Goal: Task Accomplishment & Management: Use online tool/utility

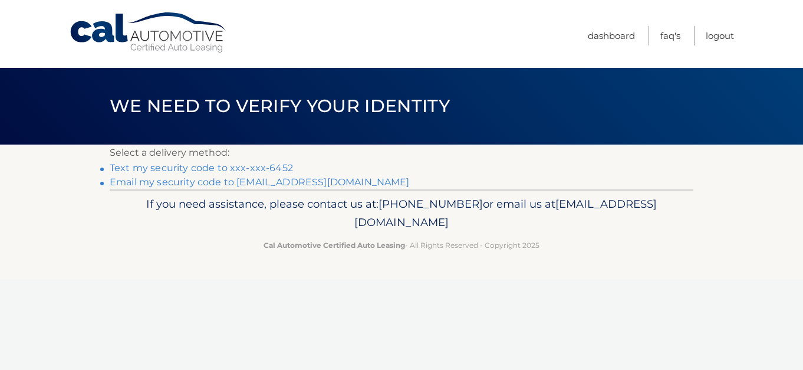
click at [166, 170] on link "Text my security code to xxx-xxx-6452" at bounding box center [201, 167] width 183 height 11
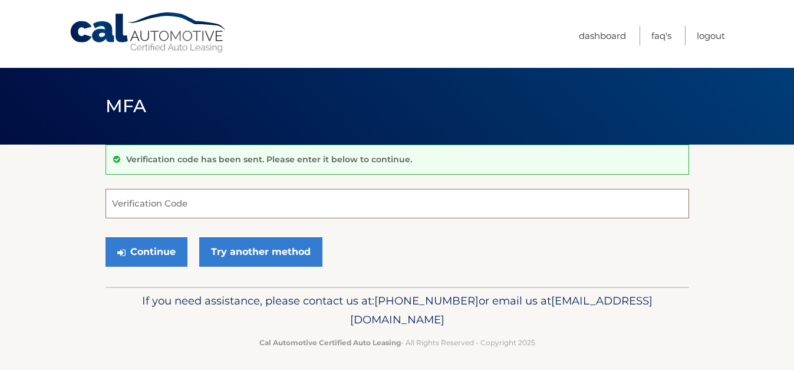
click at [118, 202] on input "Verification Code" at bounding box center [398, 203] width 584 height 29
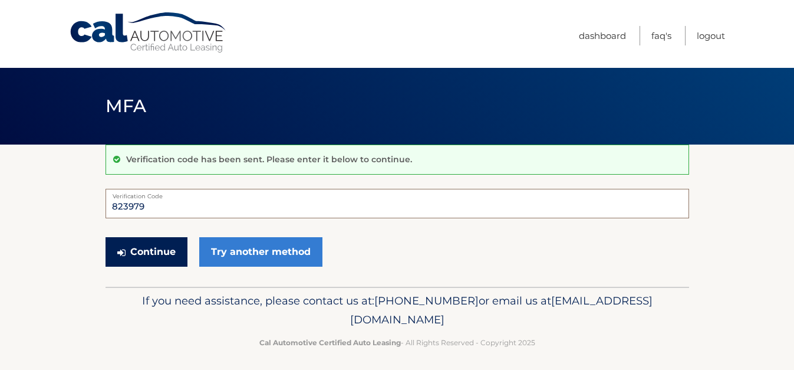
type input "823979"
click at [144, 247] on button "Continue" at bounding box center [147, 251] width 82 height 29
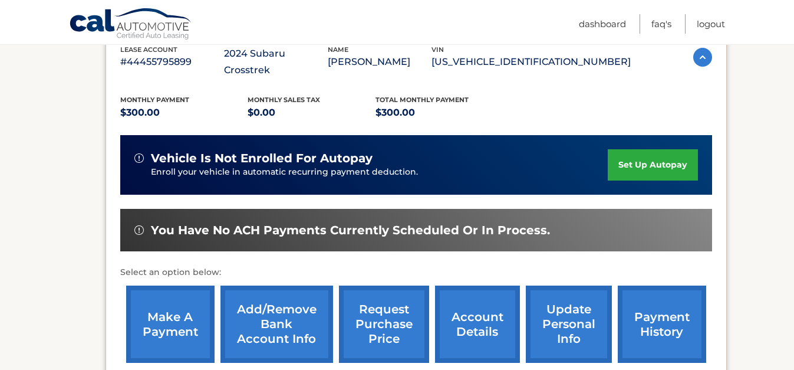
scroll to position [228, 0]
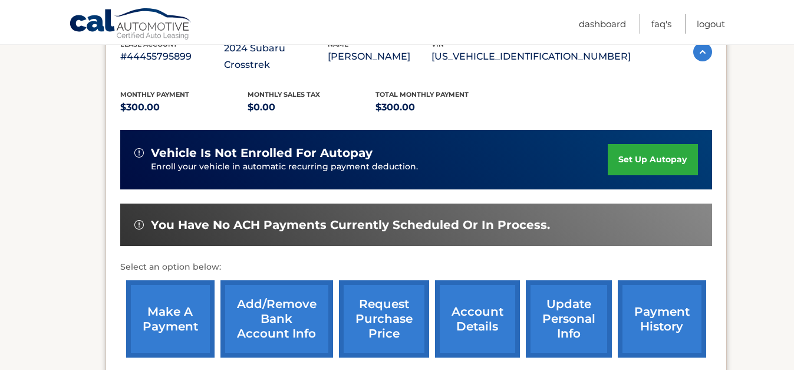
click at [176, 298] on link "make a payment" at bounding box center [170, 318] width 88 height 77
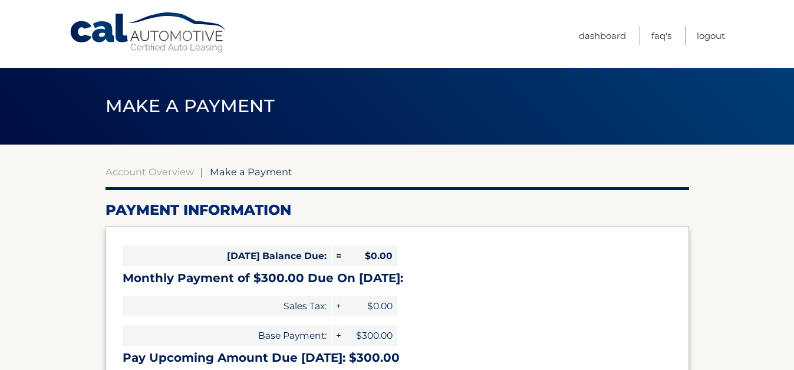
select select "ZDI0Mzk2NWItYmU3OC00YWY5LThjMGUtOThiMmYwYTI1OTNm"
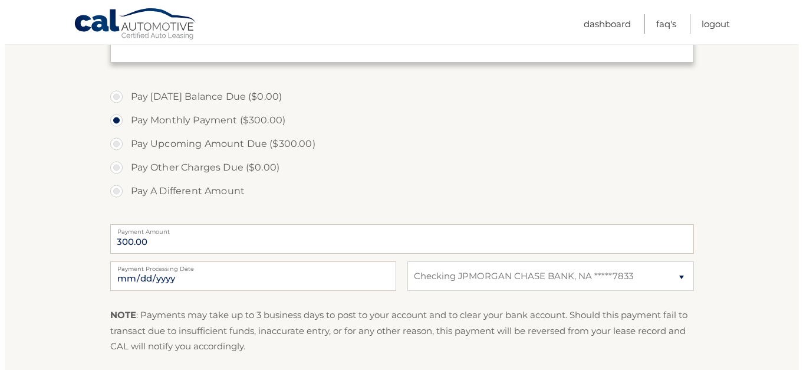
scroll to position [473, 0]
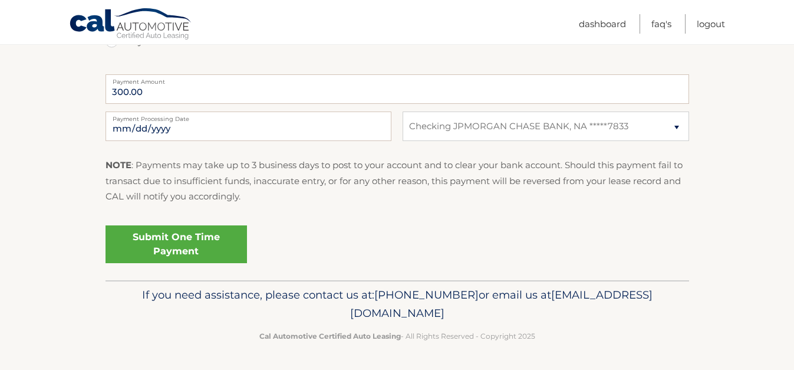
click at [176, 238] on link "Submit One Time Payment" at bounding box center [177, 244] width 142 height 38
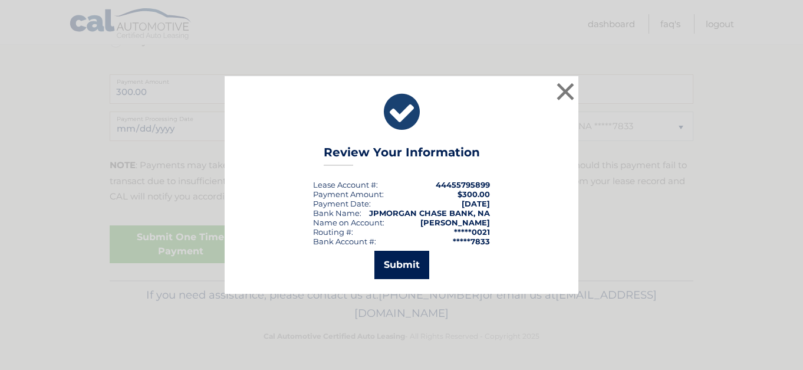
click at [399, 264] on button "Submit" at bounding box center [402, 265] width 55 height 28
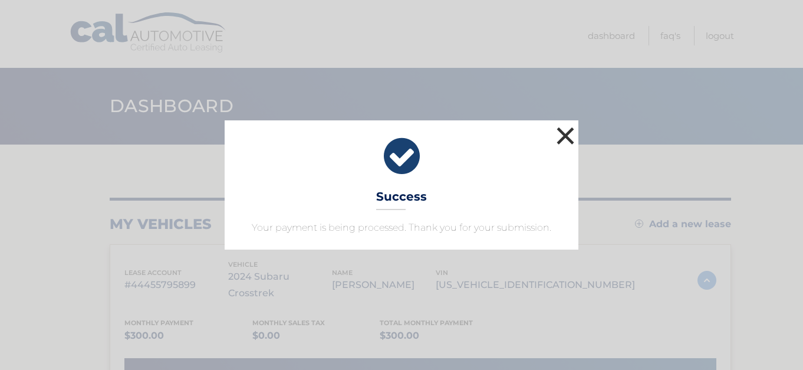
click at [566, 134] on button "×" at bounding box center [566, 136] width 24 height 24
